Goal: Task Accomplishment & Management: Manage account settings

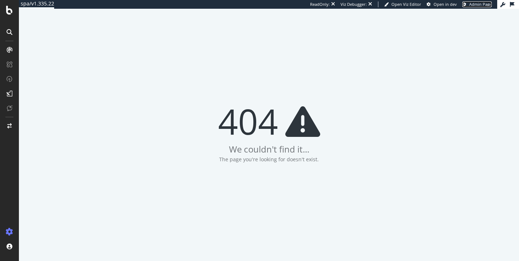
click at [475, 4] on span "Admin Page" at bounding box center [480, 3] width 23 height 5
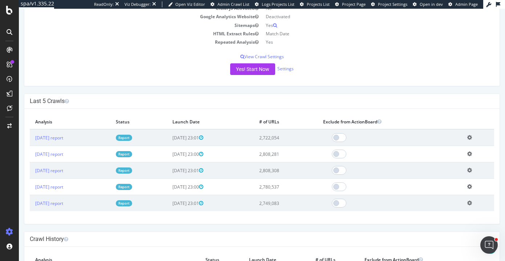
scroll to position [136, 0]
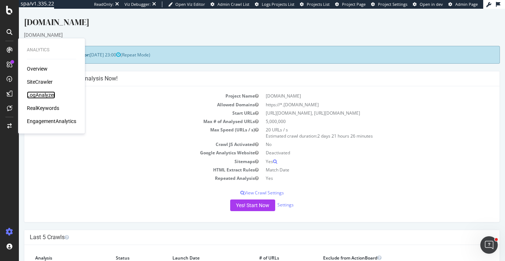
click at [46, 95] on div "LogAnalyzer" at bounding box center [41, 94] width 28 height 7
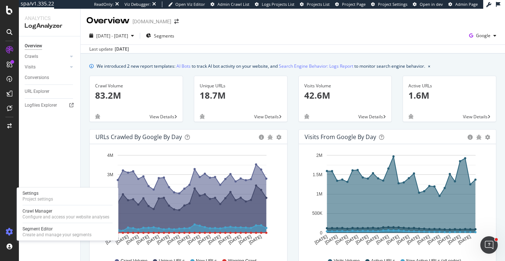
click at [7, 230] on icon at bounding box center [9, 231] width 7 height 7
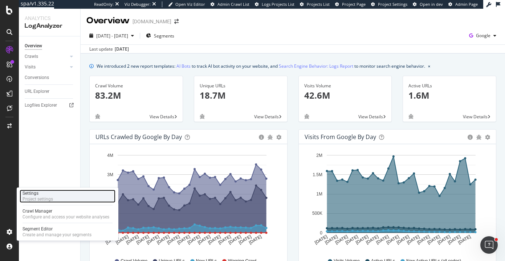
click at [33, 195] on div "Settings" at bounding box center [38, 193] width 31 height 6
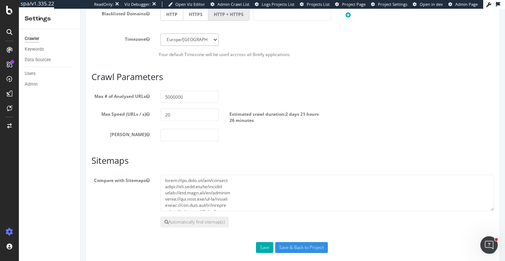
scroll to position [337, 0]
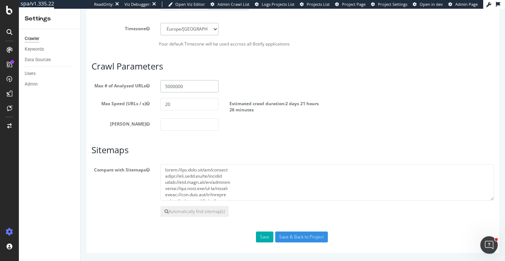
click at [173, 86] on input "5000000" at bounding box center [190, 86] width 58 height 12
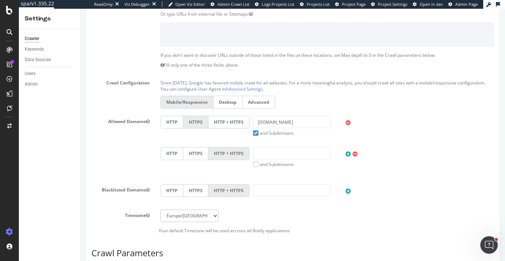
scroll to position [0, 0]
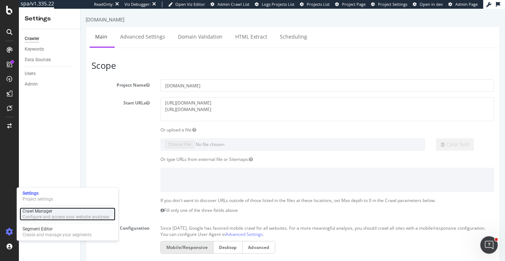
click at [41, 215] on div "Configure and access your website analyses" at bounding box center [66, 217] width 87 height 6
